Goal: Task Accomplishment & Management: Manage account settings

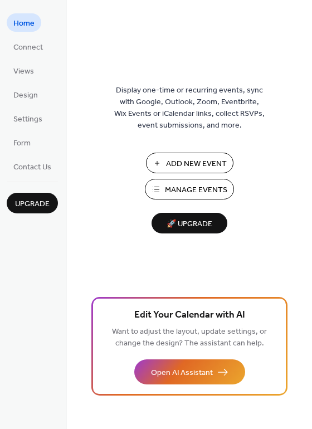
click at [209, 189] on span "Manage Events" at bounding box center [196, 190] width 62 height 12
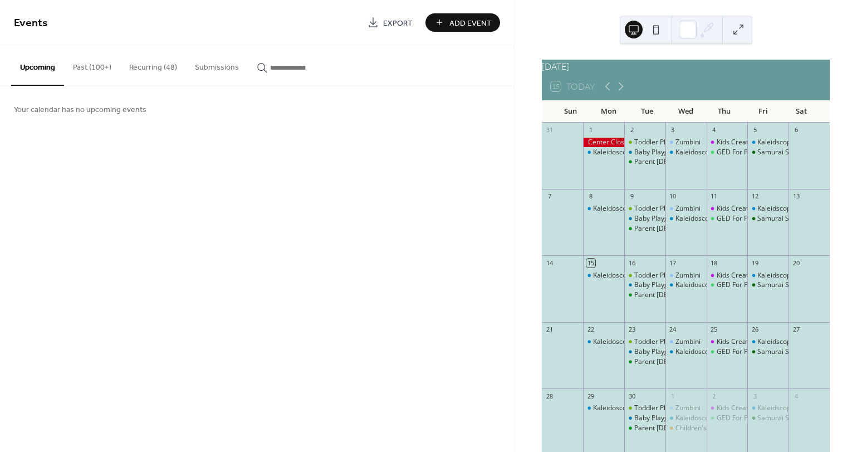
click at [149, 67] on button "Recurring (48)" at bounding box center [153, 65] width 66 height 40
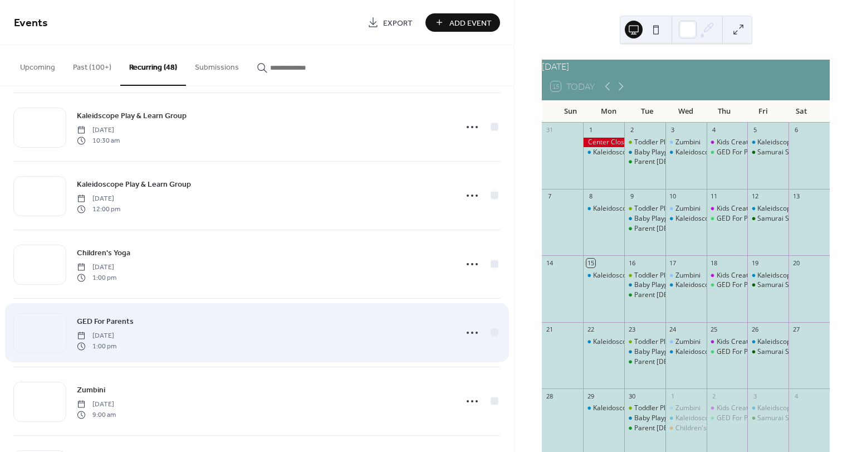
scroll to position [2454, 0]
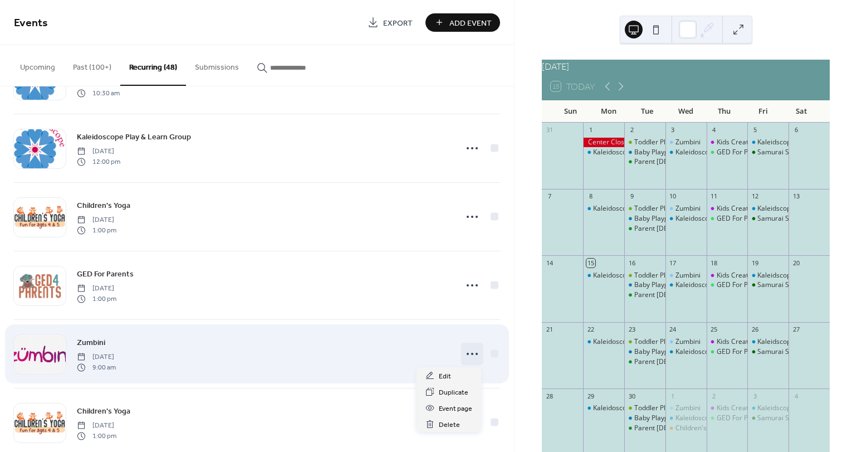
click at [467, 354] on icon at bounding box center [472, 354] width 18 height 18
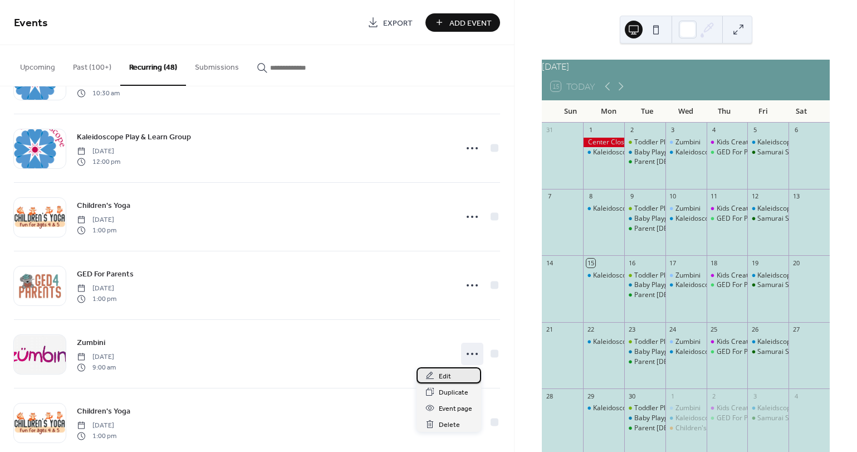
click at [443, 375] on span "Edit" at bounding box center [445, 376] width 12 height 12
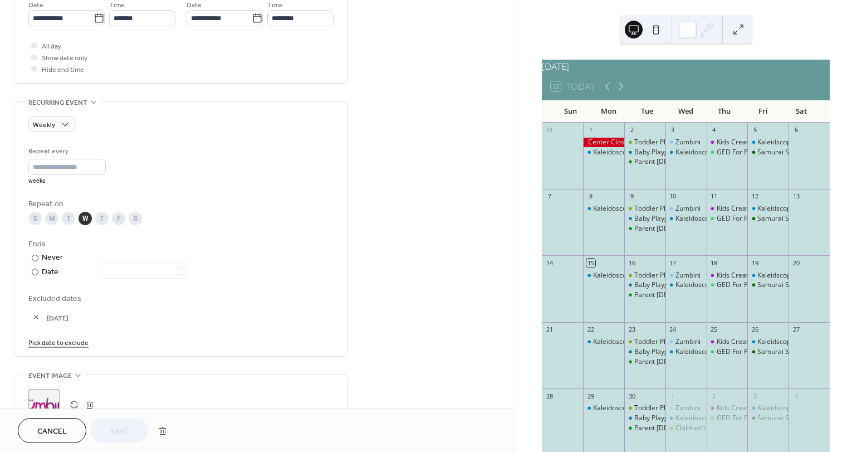
scroll to position [394, 0]
click at [72, 345] on link "Pick date to exclude" at bounding box center [58, 340] width 60 height 12
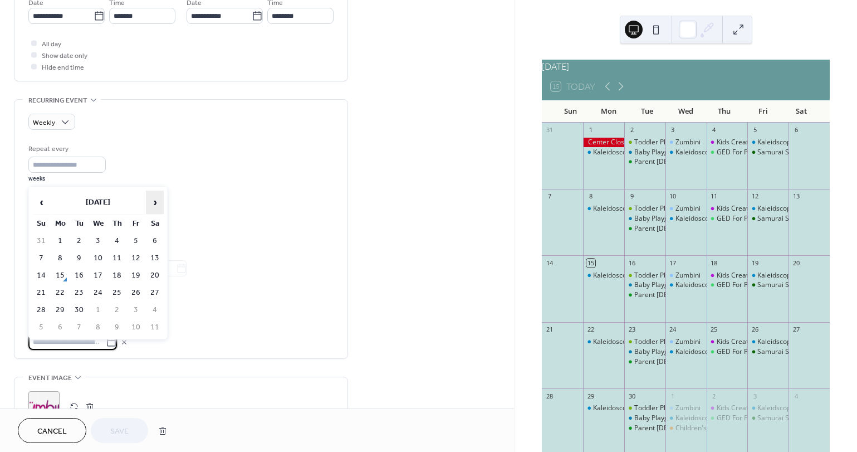
click at [154, 197] on span "›" at bounding box center [154, 202] width 17 height 22
click at [99, 240] on td "1" at bounding box center [98, 241] width 18 height 16
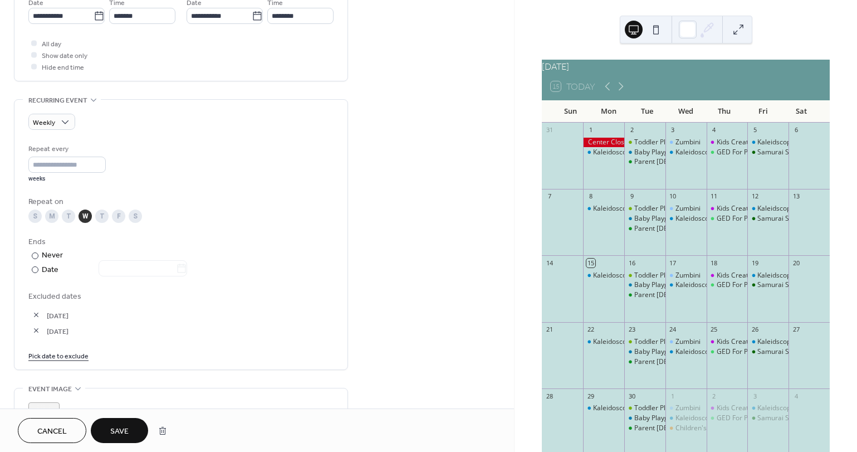
click at [132, 428] on button "Save" at bounding box center [119, 430] width 57 height 25
